Goal: Task Accomplishment & Management: Manage account settings

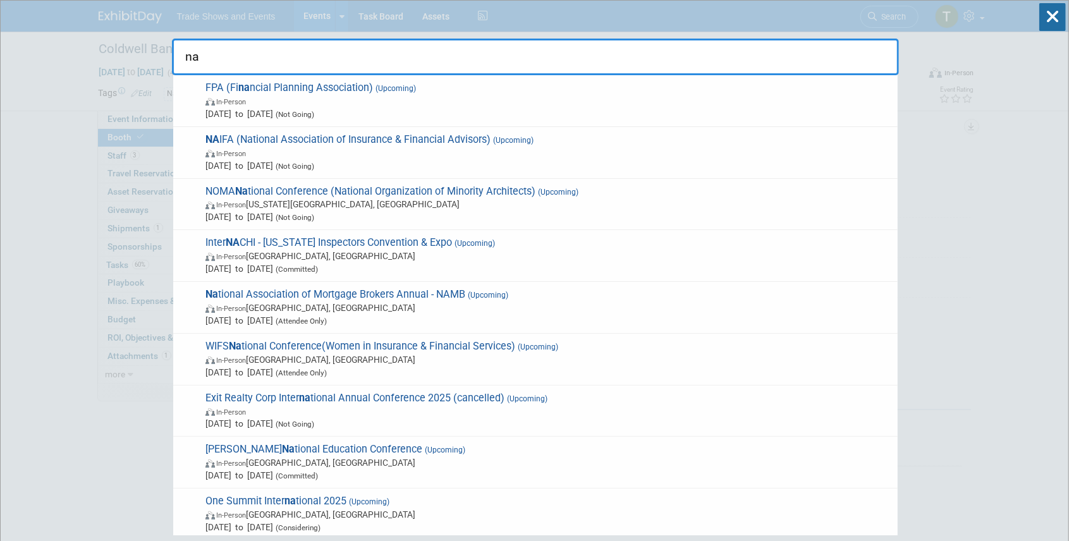
type input "n"
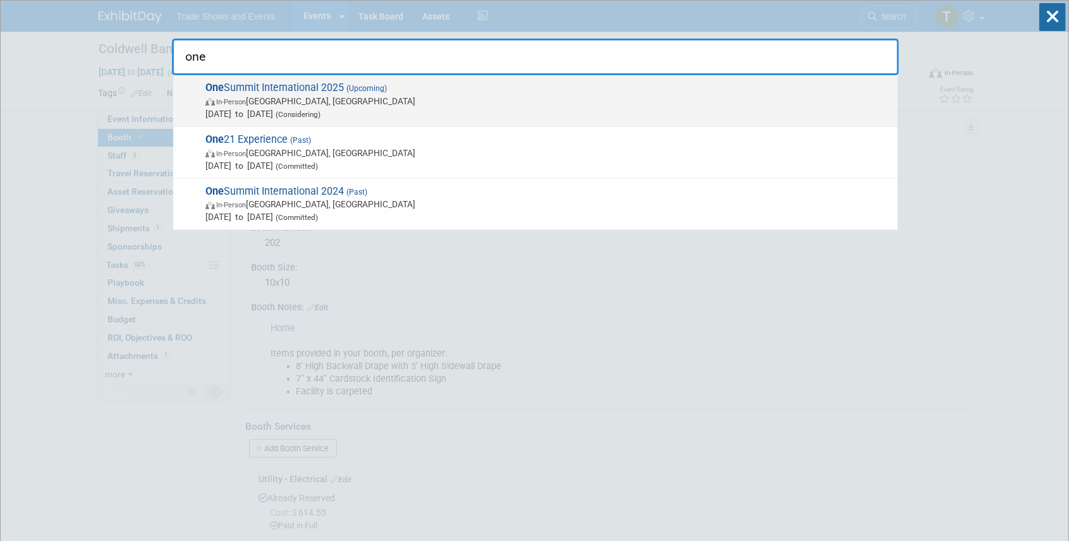
type input "one"
click at [358, 87] on span "(Upcoming)" at bounding box center [365, 88] width 43 height 9
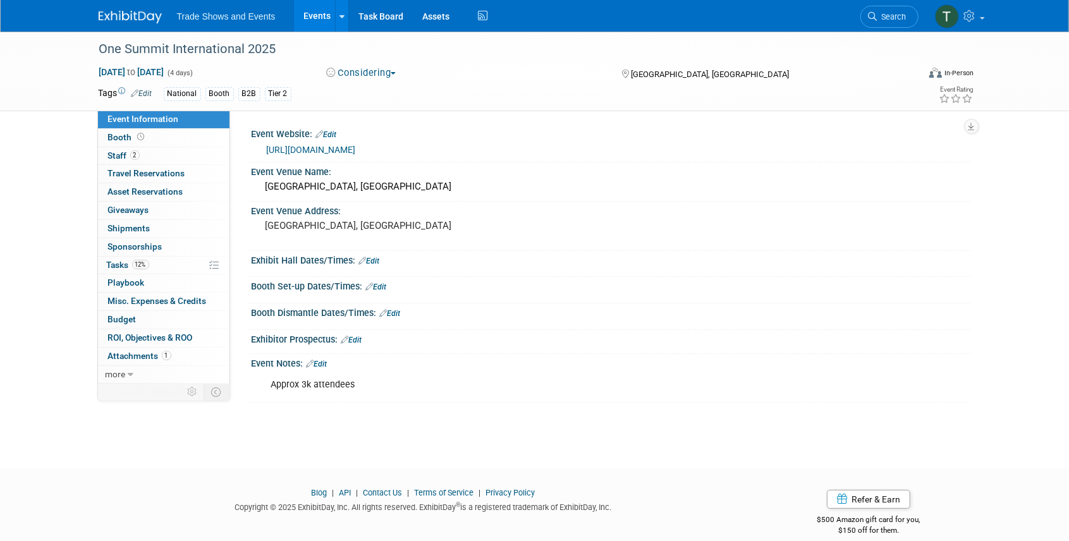
click at [368, 70] on button "Considering" at bounding box center [361, 72] width 79 height 13
click at [368, 91] on link "Committed" at bounding box center [372, 94] width 100 height 18
click at [131, 138] on span "Booth" at bounding box center [127, 137] width 39 height 10
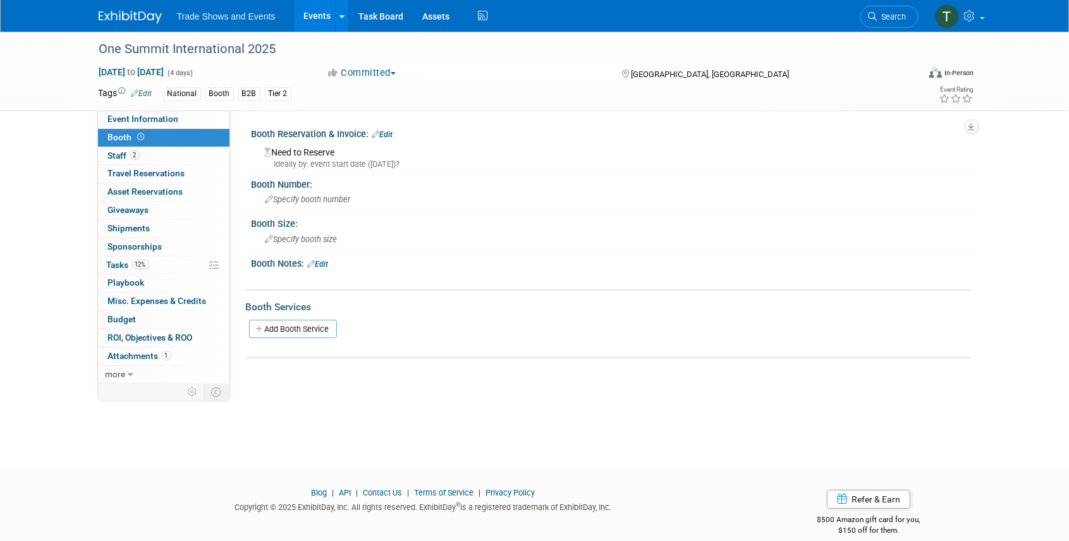
click at [388, 135] on link "Edit" at bounding box center [382, 134] width 21 height 9
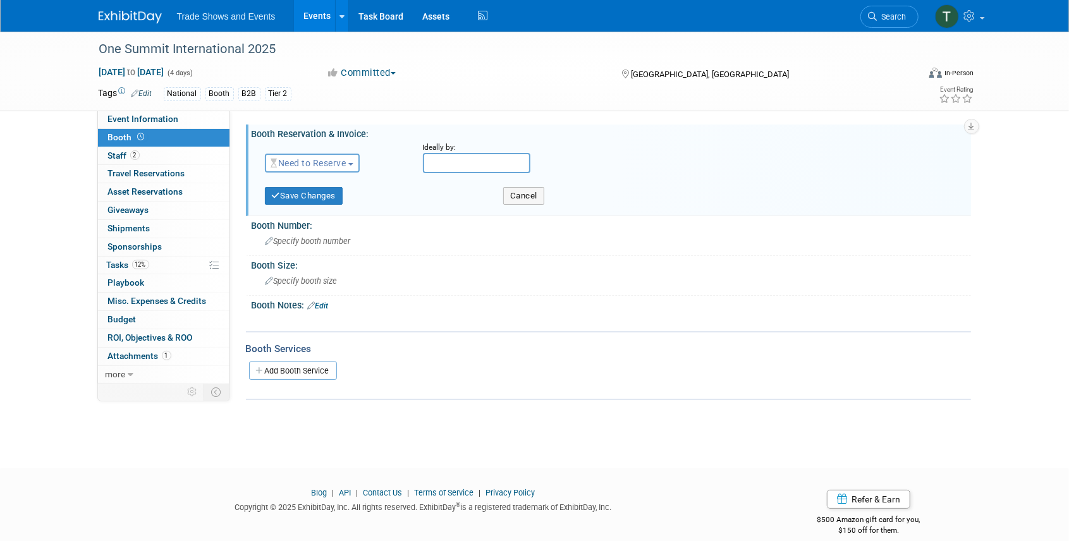
click at [307, 167] on span "Need to Reserve" at bounding box center [308, 163] width 75 height 10
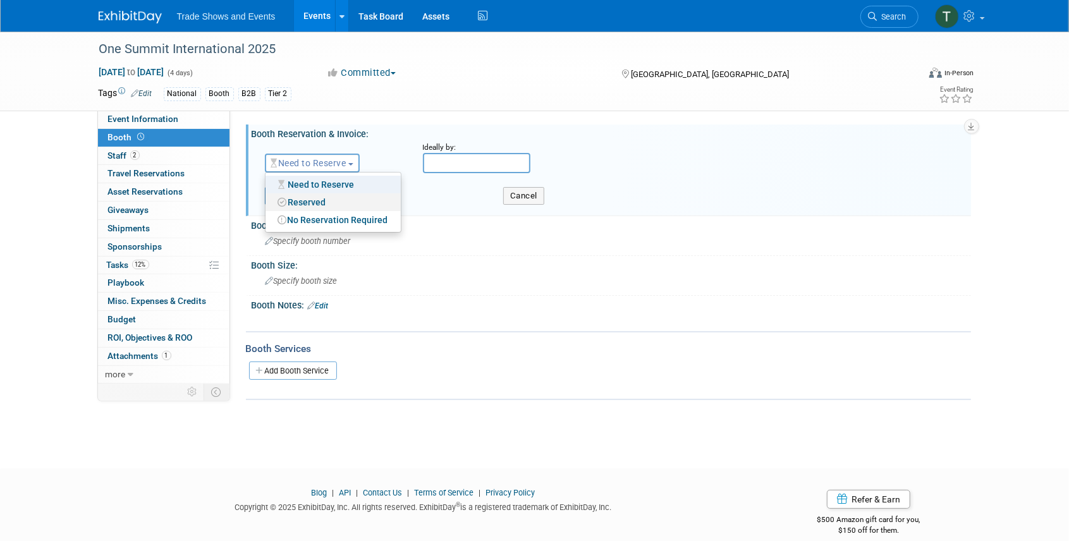
click at [304, 200] on link "Reserved" at bounding box center [332, 202] width 135 height 18
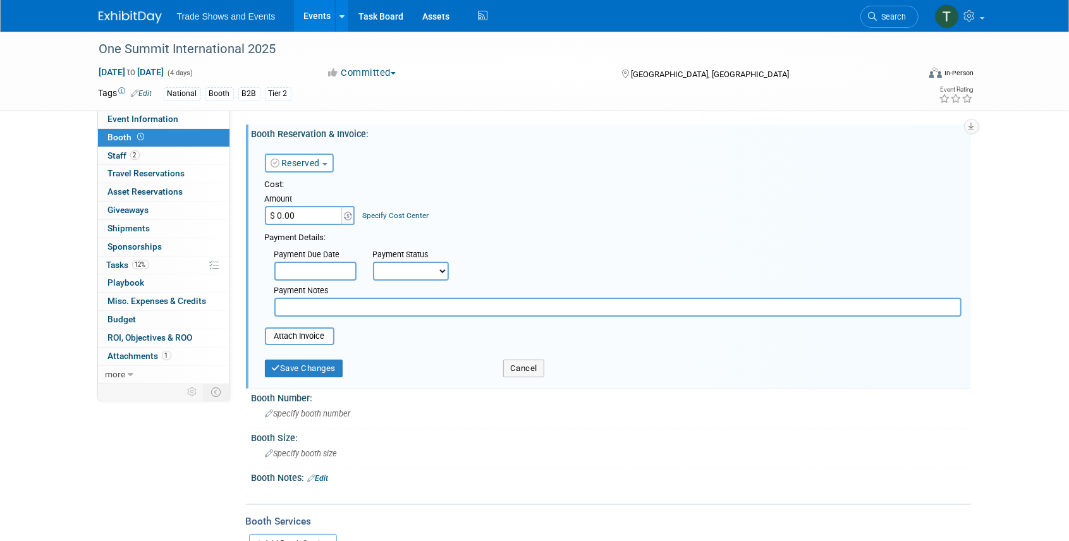
click at [315, 215] on input "$ 0.00" at bounding box center [304, 215] width 79 height 19
type input "$ 5,000.00"
click at [422, 274] on select "Not Paid Yet Partially Paid Paid in Full" at bounding box center [411, 271] width 76 height 19
click at [499, 269] on div "Payment Due Date Payment Status Not Paid Yet Partially Paid Paid in Full Next P…" at bounding box center [612, 280] width 715 height 73
click at [294, 371] on button "Save Changes" at bounding box center [304, 369] width 78 height 18
